Goal: Task Accomplishment & Management: Use online tool/utility

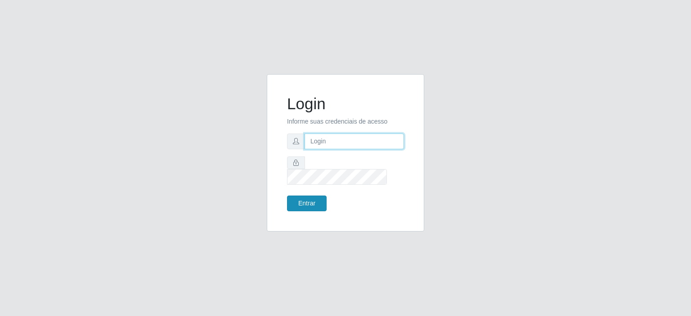
type input "[EMAIL_ADDRESS][DOMAIN_NAME]"
click at [313, 200] on button "Entrar" at bounding box center [307, 204] width 40 height 16
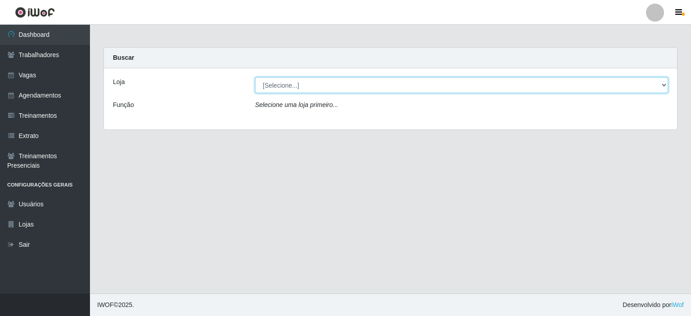
click at [283, 86] on select "[Selecione...] Preço Bom Supermercado" at bounding box center [461, 85] width 413 height 16
select select "387"
click at [255, 77] on select "[Selecione...] Preço Bom Supermercado" at bounding box center [461, 85] width 413 height 16
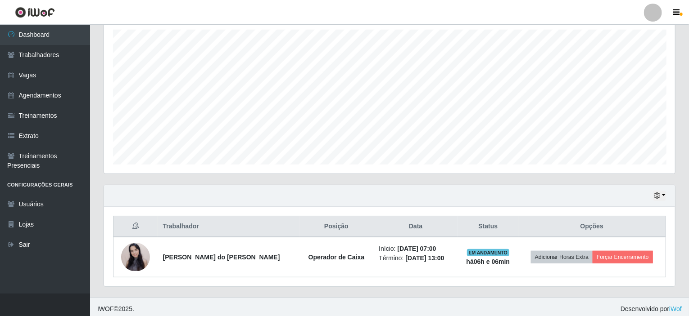
scroll to position [159, 0]
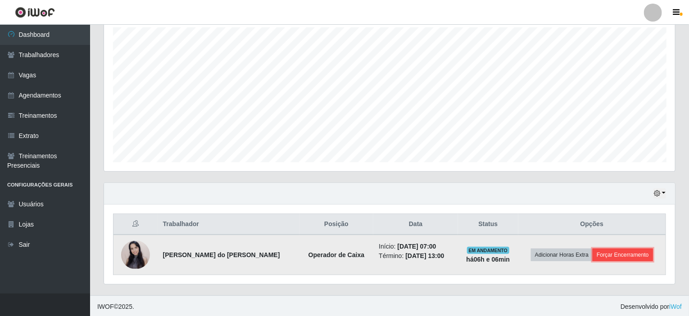
click at [632, 249] on button "Forçar Encerramento" at bounding box center [622, 255] width 60 height 13
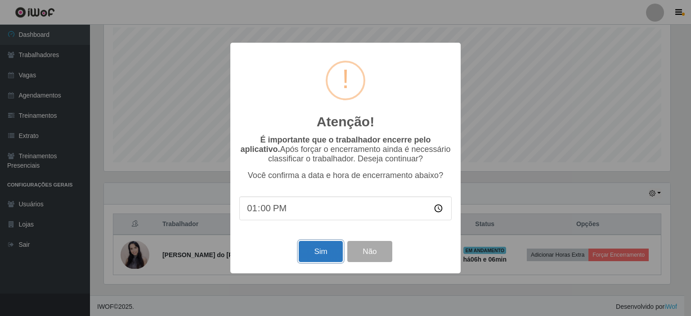
click at [319, 257] on button "Sim" at bounding box center [321, 251] width 44 height 21
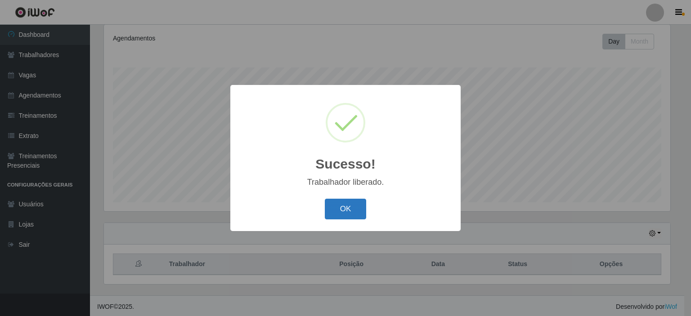
click at [347, 214] on button "OK" at bounding box center [346, 209] width 42 height 21
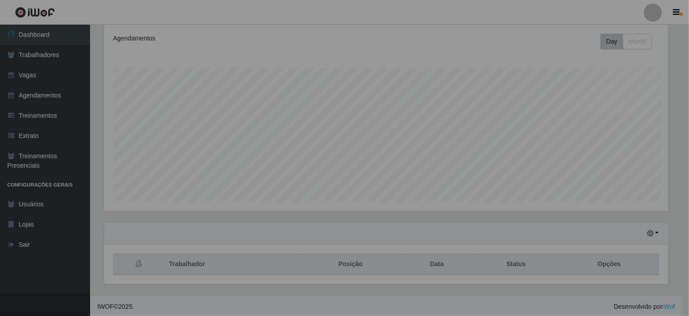
scroll to position [187, 571]
